Goal: Find specific page/section: Find specific page/section

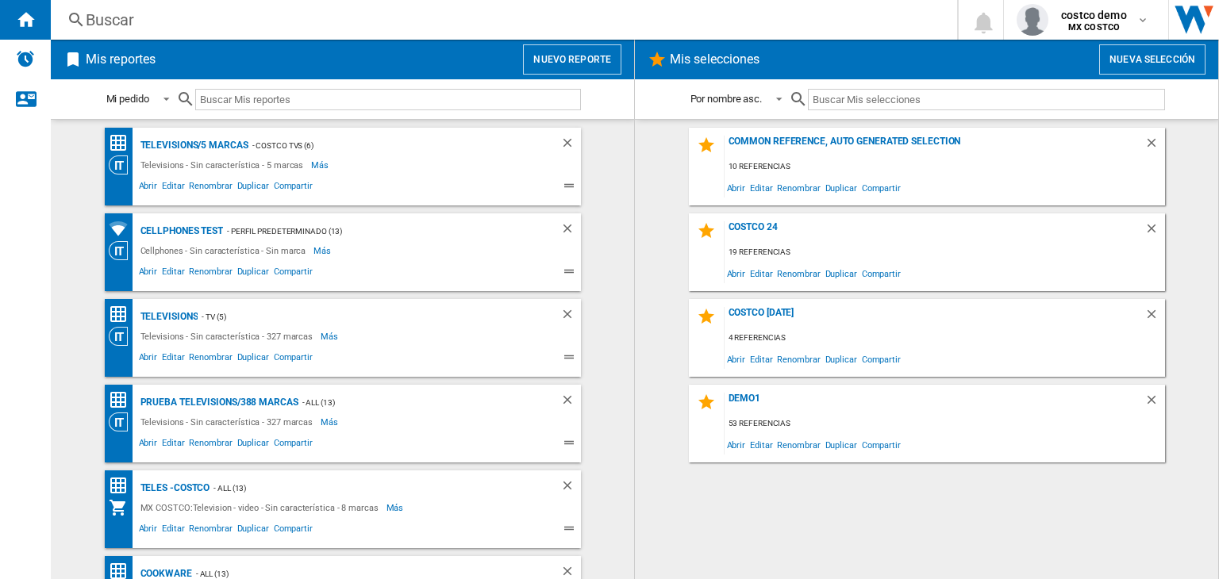
click at [484, 29] on div "Buscar" at bounding box center [501, 20] width 830 height 22
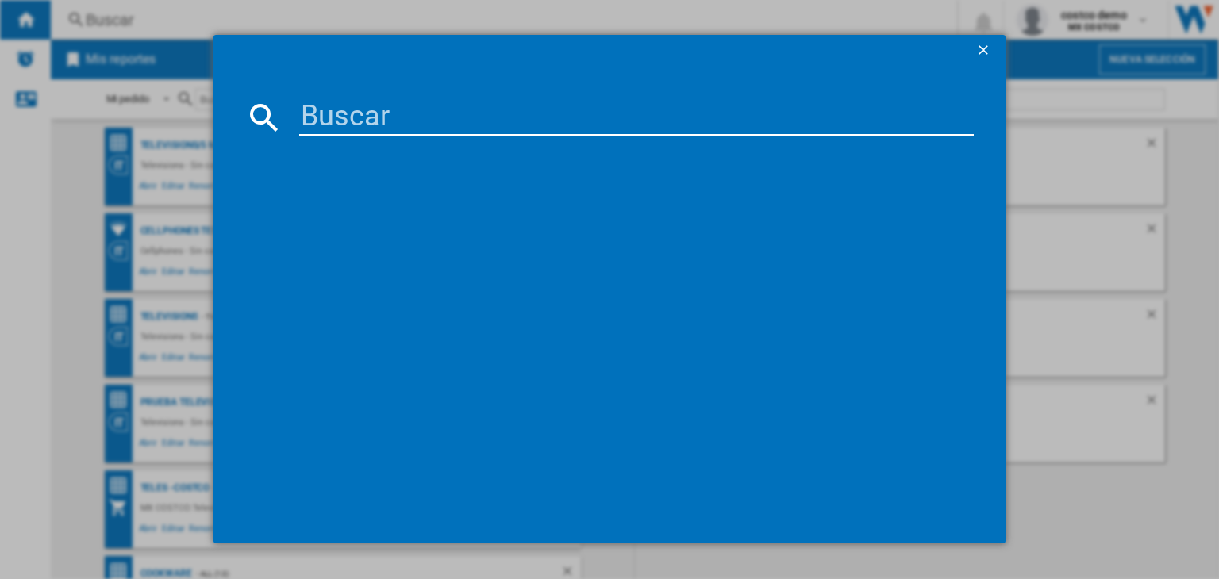
click at [534, 128] on input at bounding box center [636, 117] width 674 height 38
paste input "HISENSE 100QD7QFM BLACK 100""
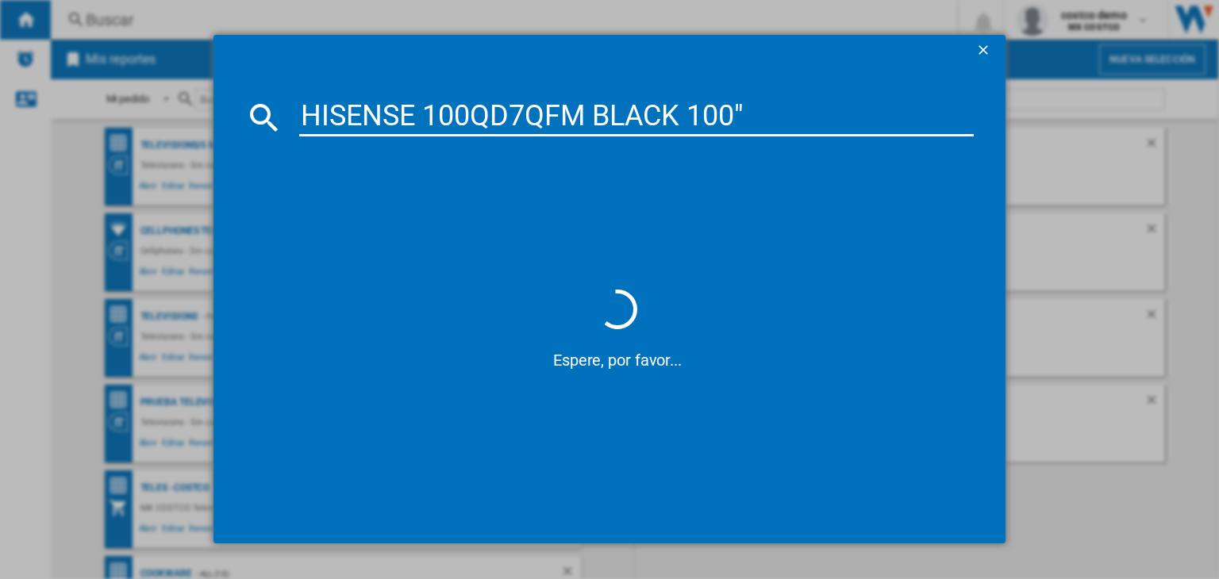
type input "HISENSE 100QD7QFM BLACK 100"
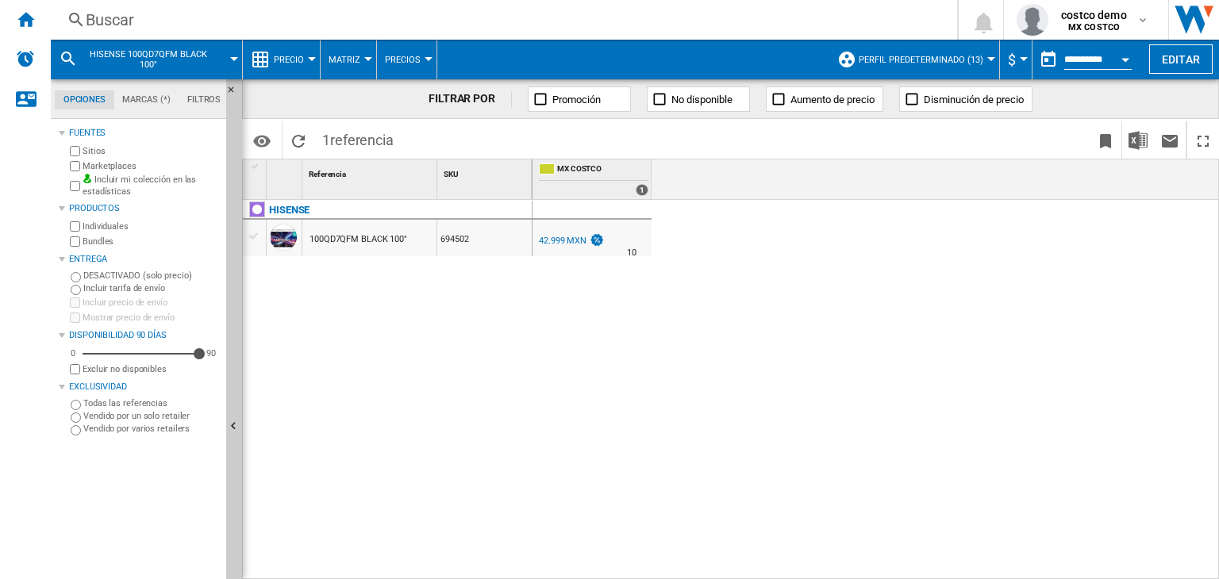
click at [971, 63] on span "Perfil predeterminado (13)" at bounding box center [920, 60] width 125 height 10
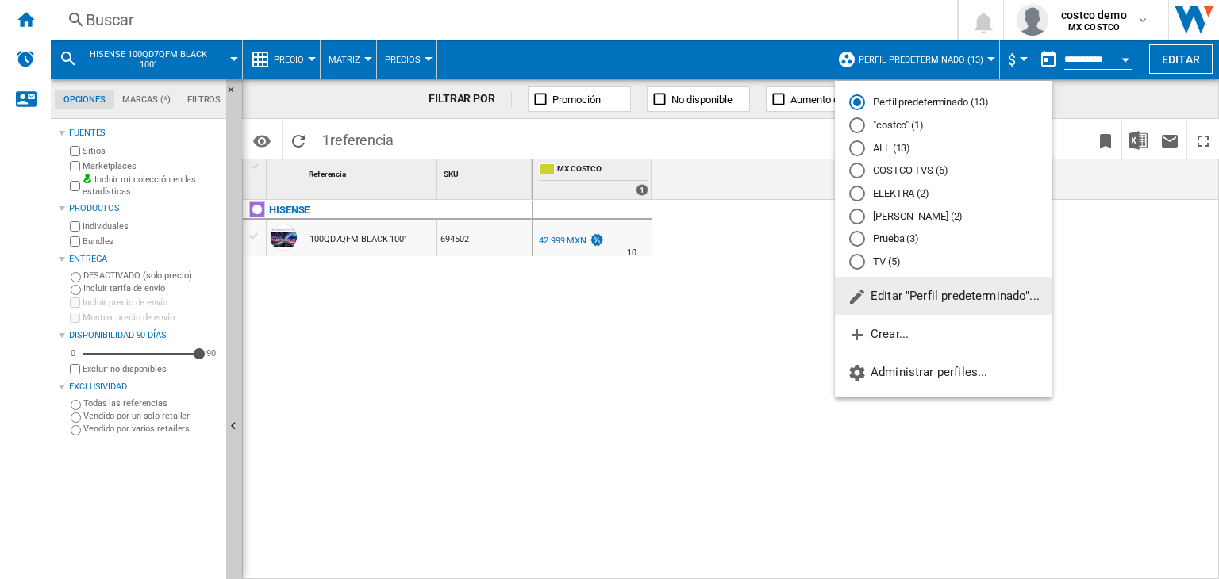
click at [963, 295] on span "Editar "Perfil predeterminado"..." at bounding box center [943, 296] width 192 height 14
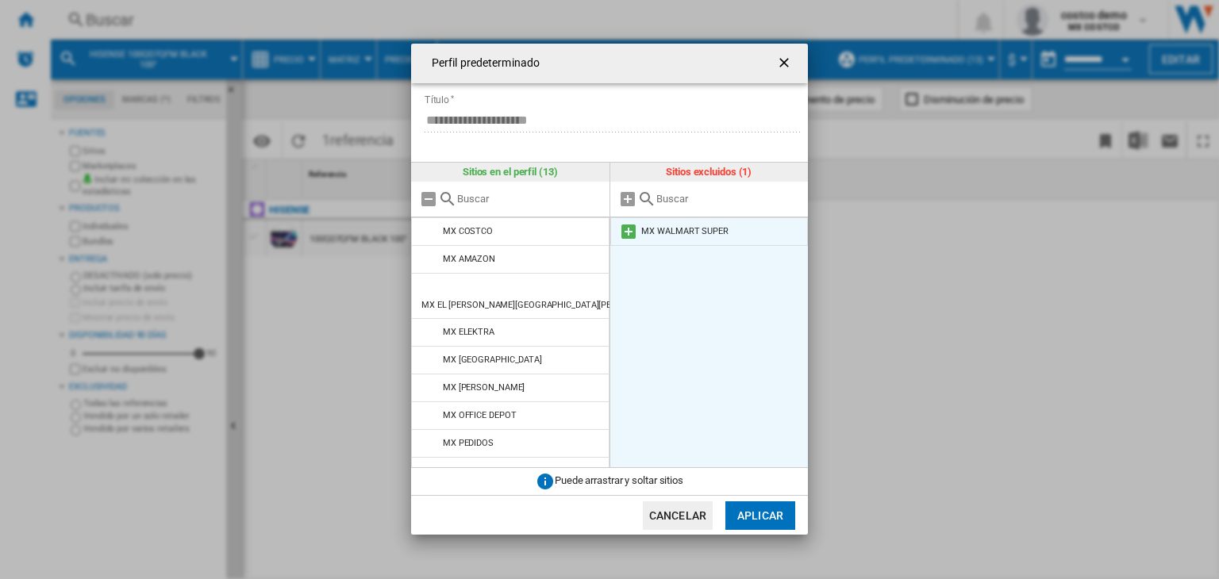
click at [628, 239] on md-icon at bounding box center [628, 231] width 19 height 19
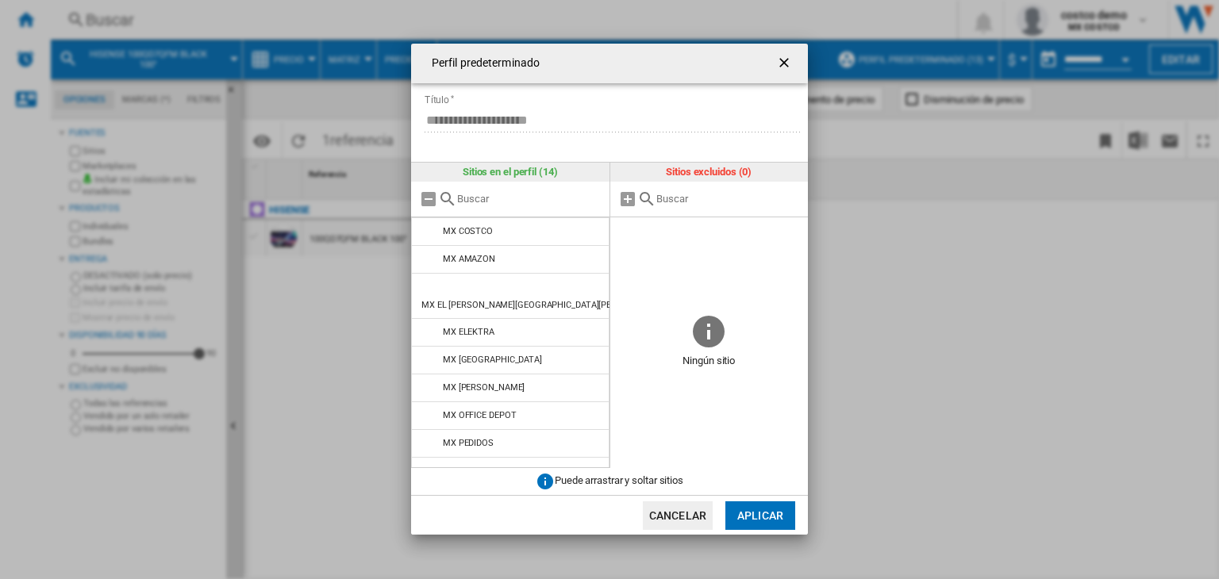
click at [750, 509] on button "Aplicar" at bounding box center [760, 515] width 70 height 29
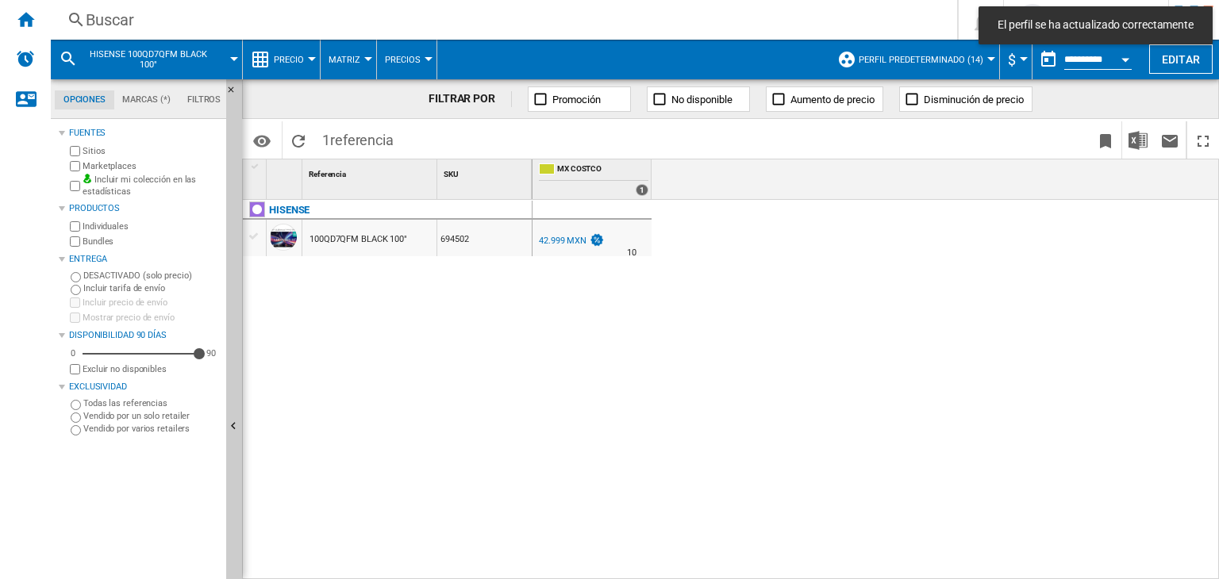
click at [889, 344] on div "MX COSTCO 0.0 % 42.999 MXN % N/A 10 MX COSTCO" at bounding box center [875, 390] width 687 height 381
